Goal: Download file/media

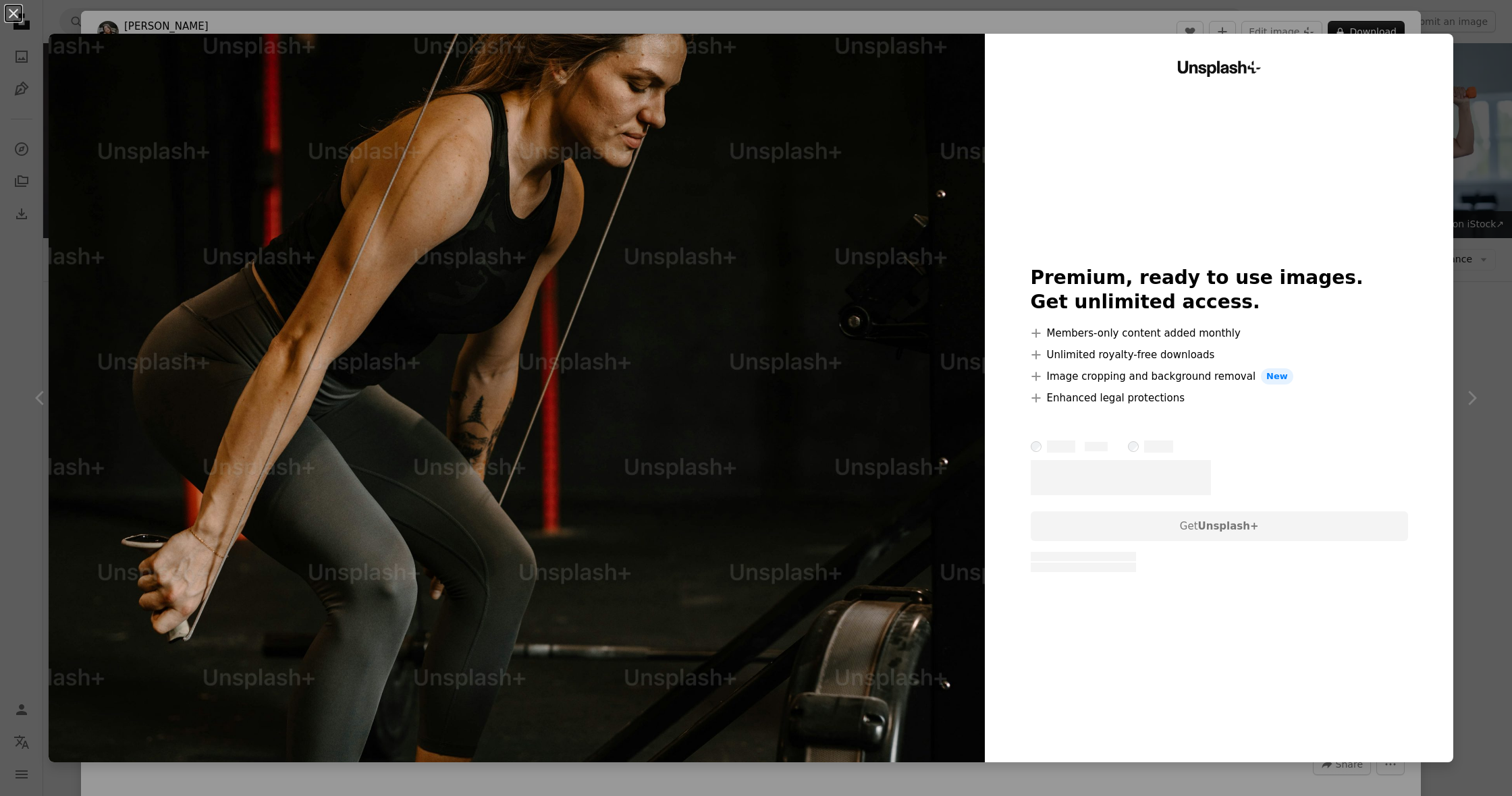
scroll to position [6967, 0]
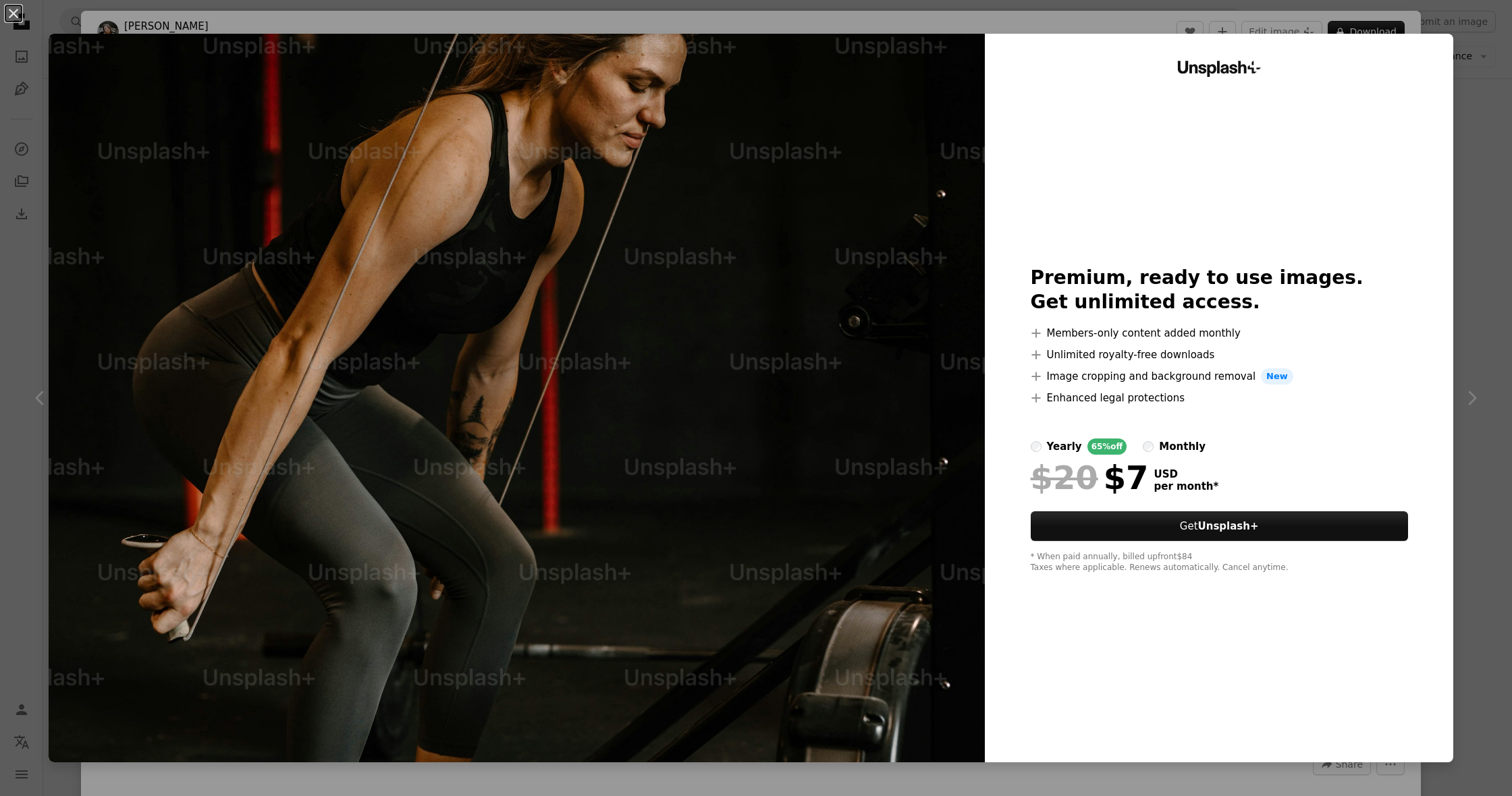
click at [1495, 116] on div "An X shape Unsplash+ Premium, ready to use images. Get unlimited access. A plus…" at bounding box center [756, 398] width 1512 height 796
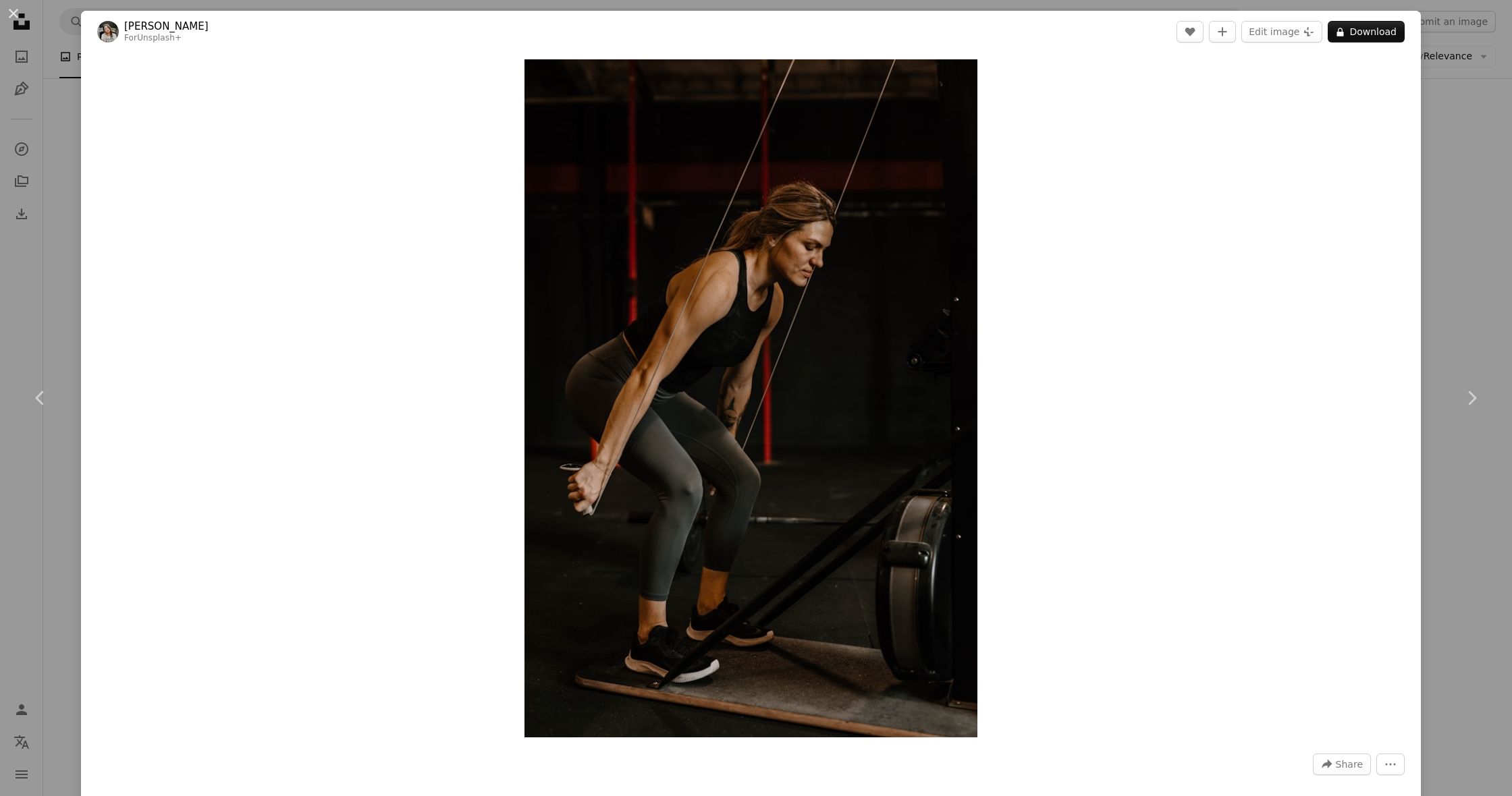
click at [8, 10] on button "An X shape" at bounding box center [13, 13] width 16 height 16
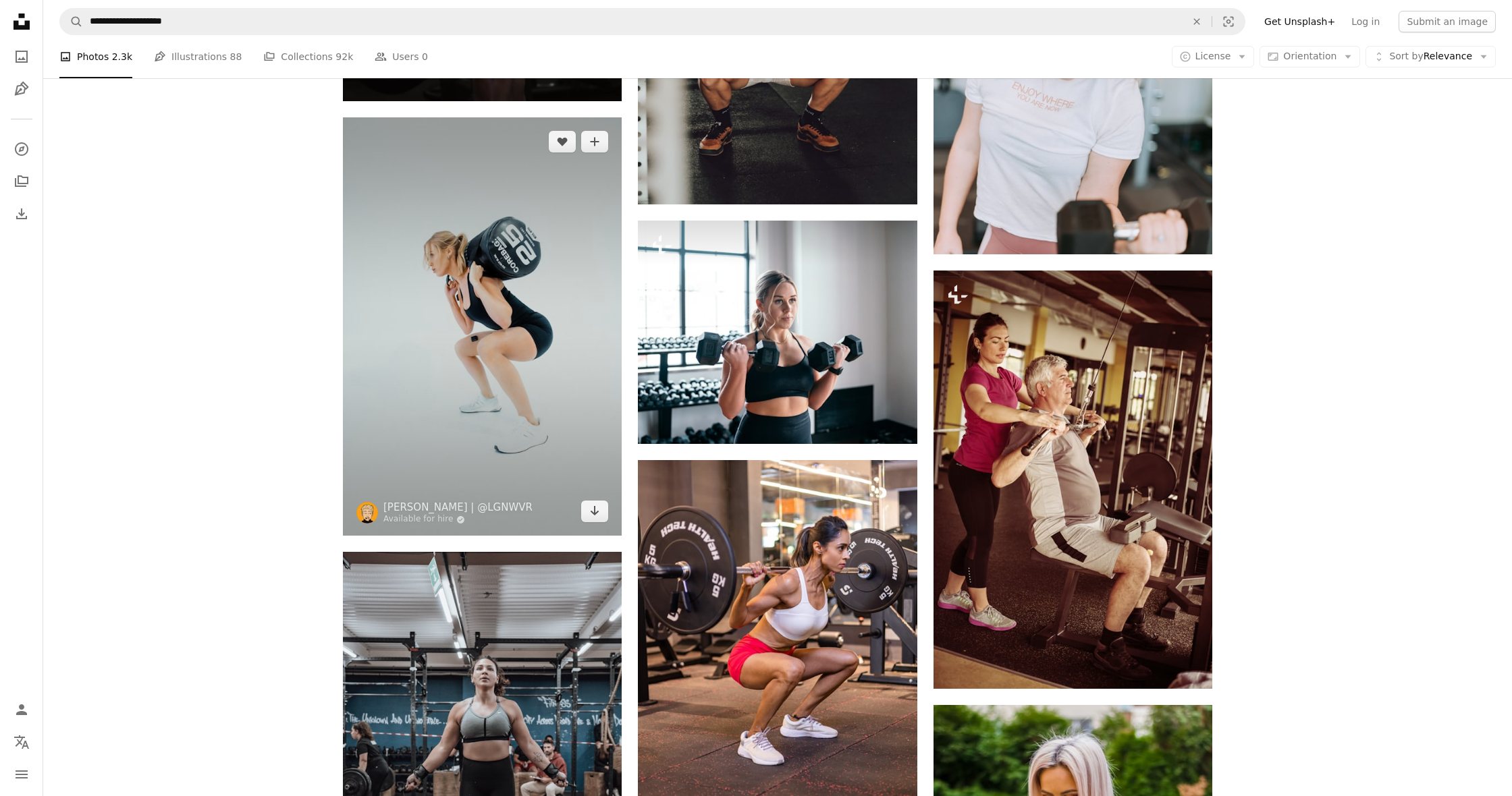
scroll to position [11515, 0]
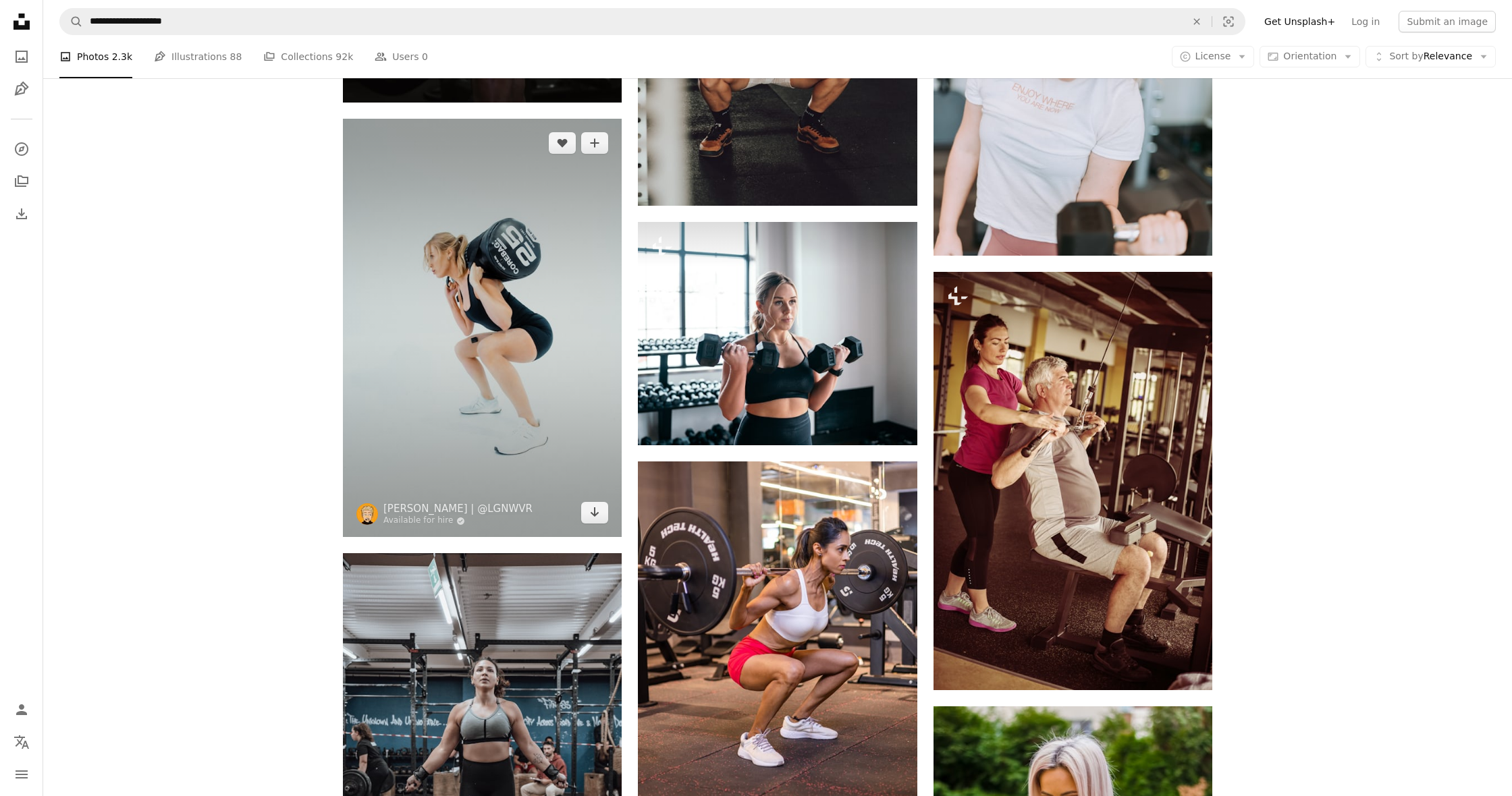
click at [528, 354] on img at bounding box center [482, 328] width 279 height 419
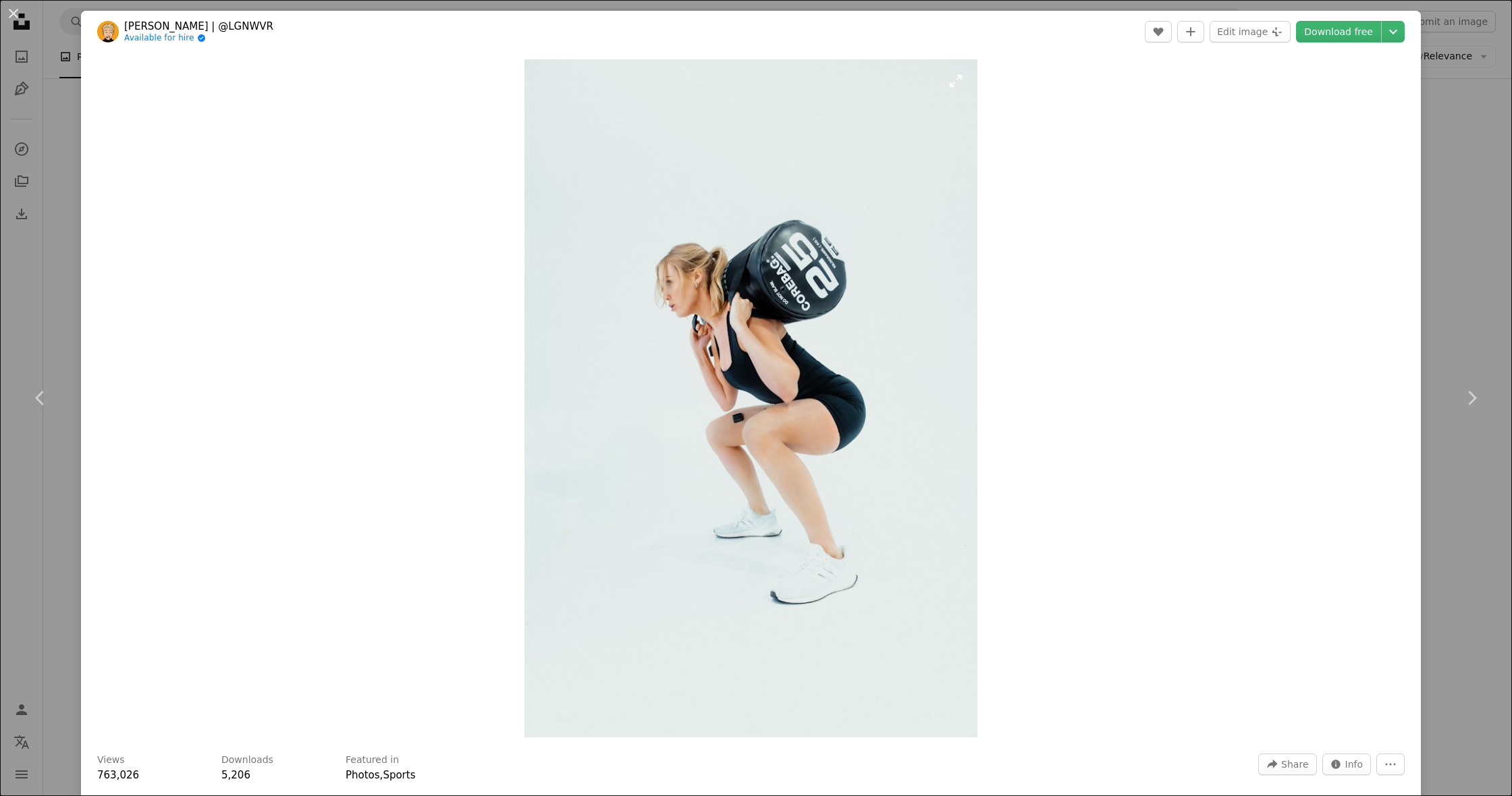
scroll to position [1, 0]
click at [1381, 36] on link "Download free" at bounding box center [1338, 31] width 85 height 22
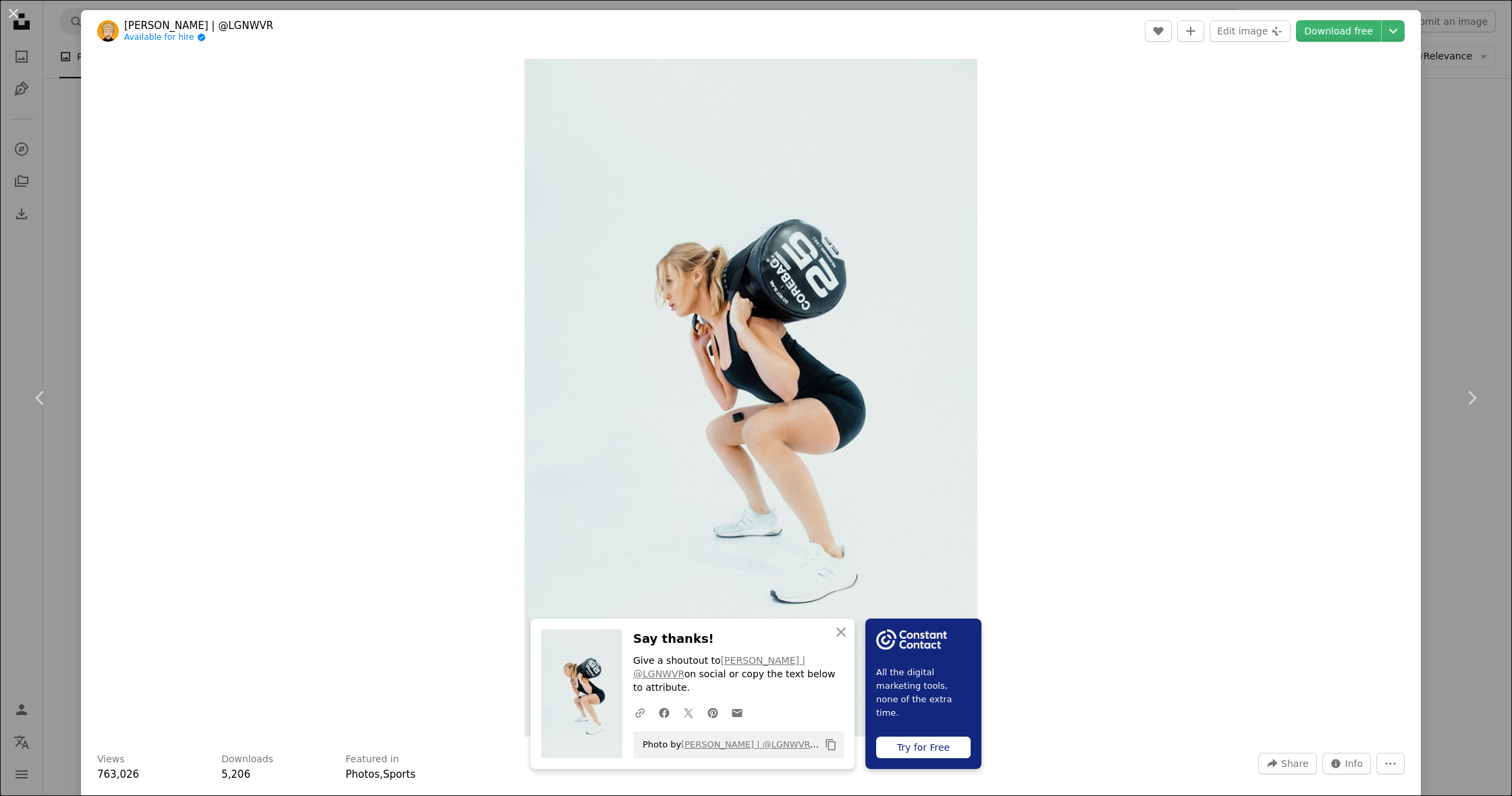
click at [11, 14] on button "An X shape" at bounding box center [13, 13] width 16 height 16
